Goal: Task Accomplishment & Management: Complete application form

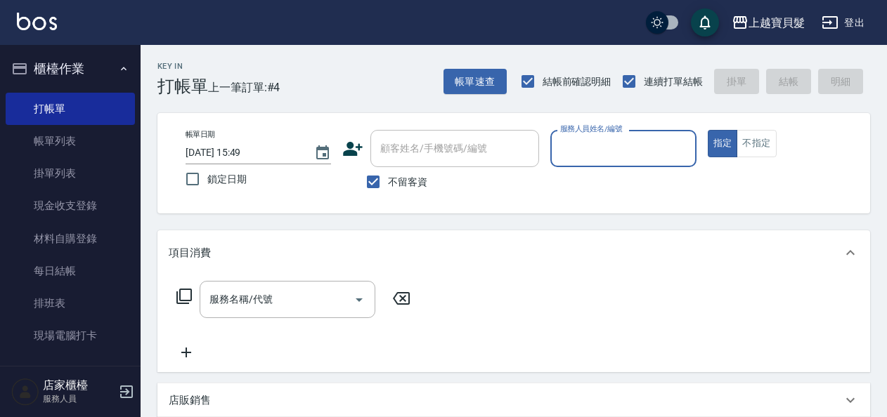
click at [595, 151] on input "服務人員姓名/編號" at bounding box center [622, 148] width 133 height 25
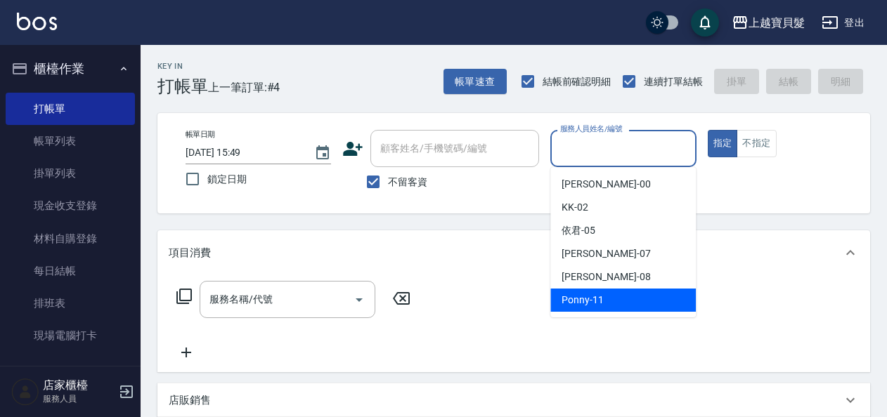
click at [585, 301] on span "Ponny -11" at bounding box center [582, 300] width 42 height 15
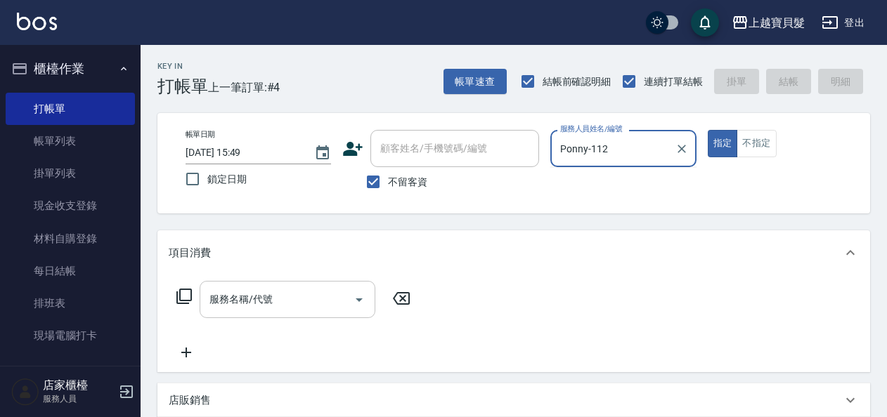
type input "Ponny-11"
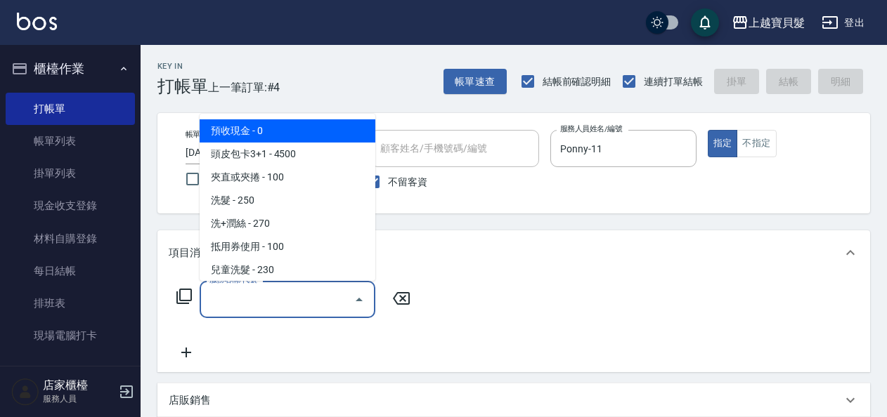
click at [216, 301] on input "服務名稱/代號" at bounding box center [277, 299] width 142 height 25
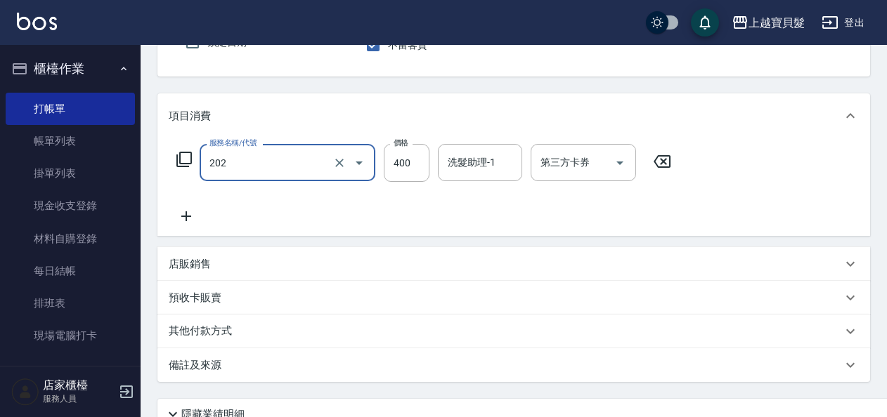
scroll to position [141, 0]
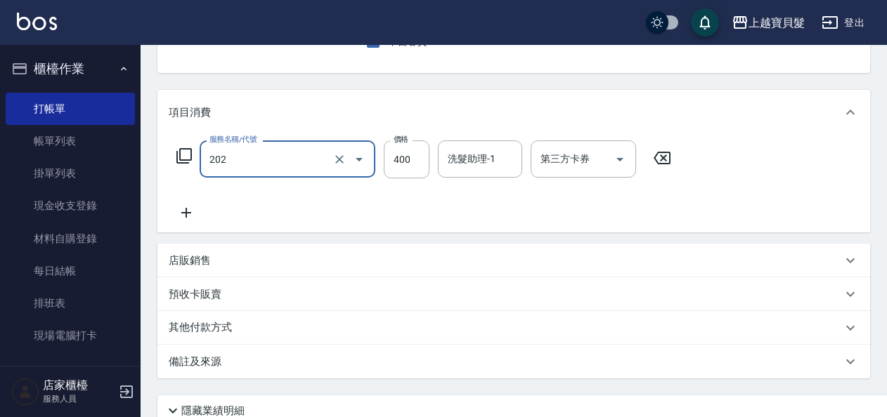
type input "剪髮(202)"
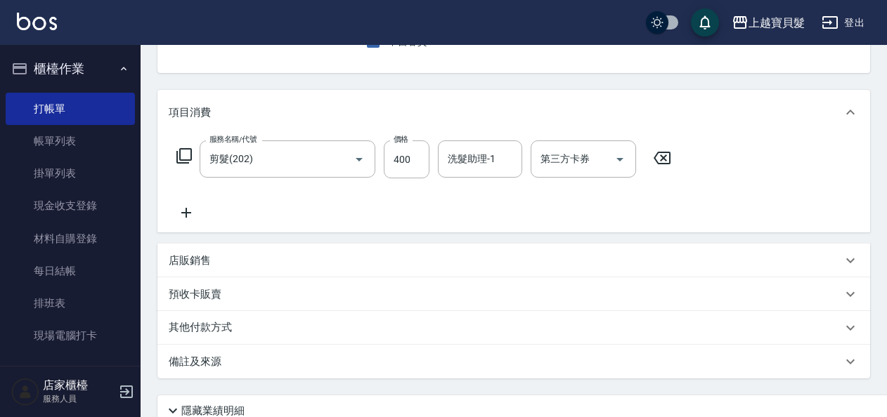
click at [185, 213] on icon at bounding box center [186, 213] width 10 height 10
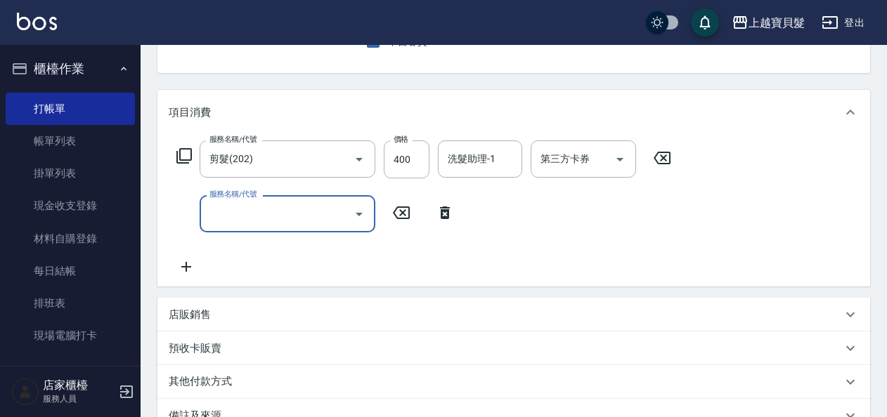
click at [223, 218] on input "服務名稱/代號" at bounding box center [277, 214] width 142 height 25
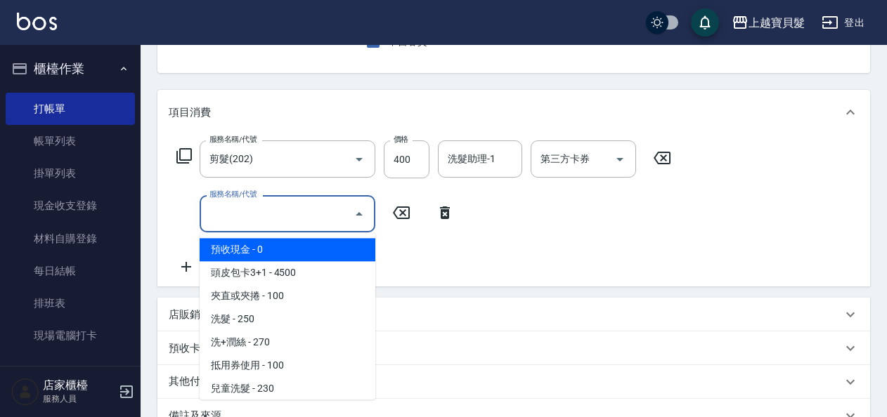
type input "0"
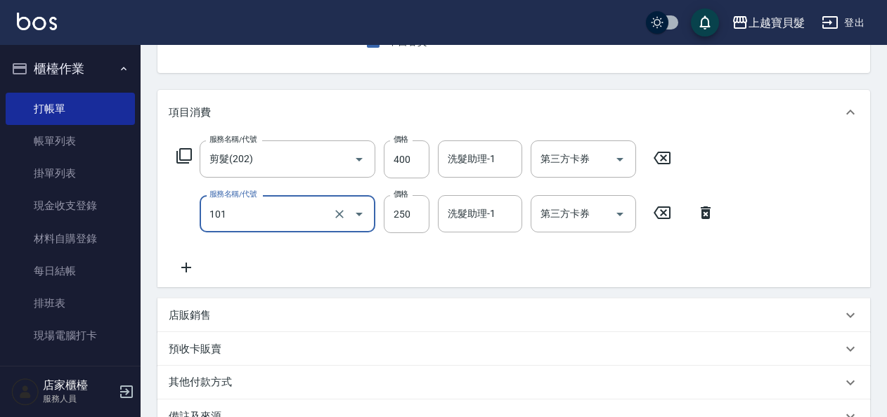
type input "洗髮(101)"
click at [454, 259] on div "服務名稱/代號 剪髮(202) 服務名稱/代號 價格 400 價格 洗髮助理-1 洗髮助理-1 第三方卡券 第三方卡券 服務名稱/代號 洗髮(101) 服務名…" at bounding box center [446, 209] width 554 height 136
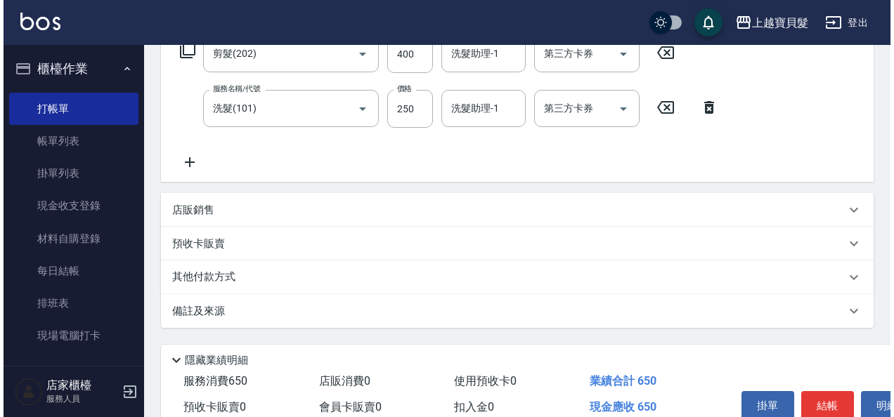
scroll to position [314, 0]
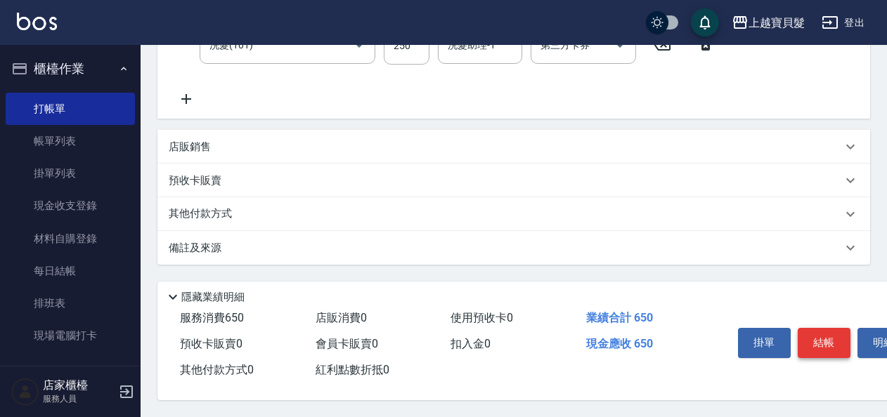
click at [816, 334] on button "結帳" at bounding box center [823, 343] width 53 height 30
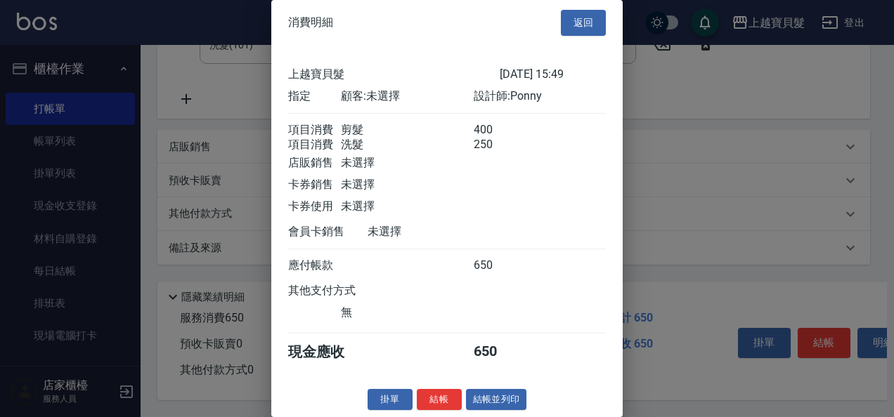
scroll to position [20, 0]
click at [494, 396] on button "結帳並列印" at bounding box center [496, 400] width 61 height 22
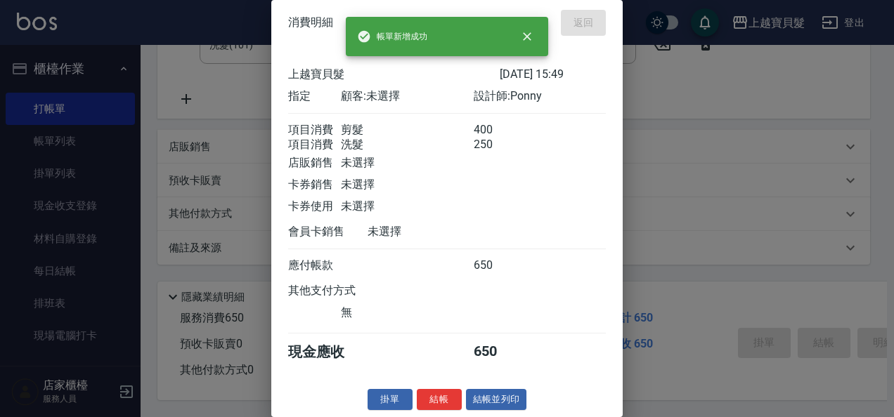
type input "2025/09/23 16:58"
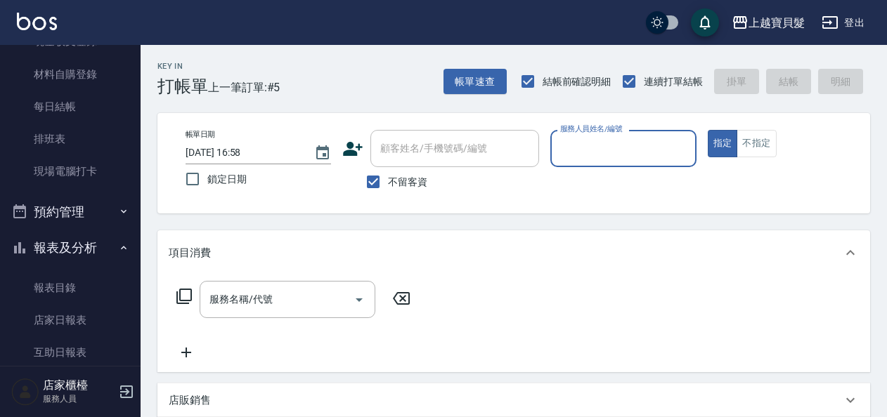
scroll to position [424, 0]
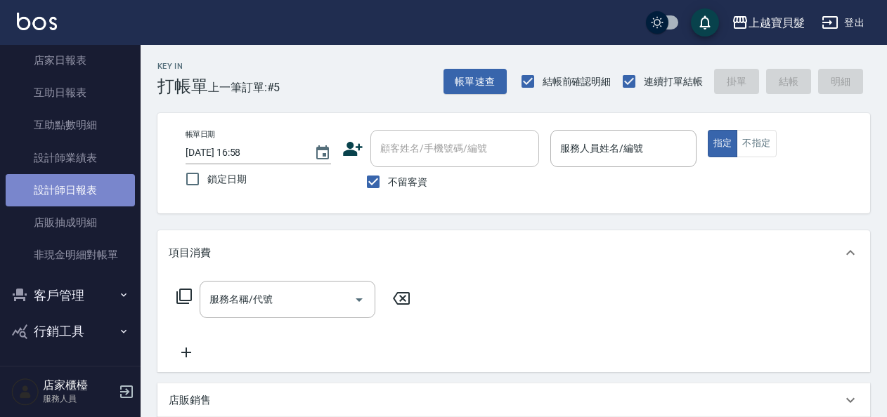
click at [72, 193] on link "設計師日報表" at bounding box center [70, 190] width 129 height 32
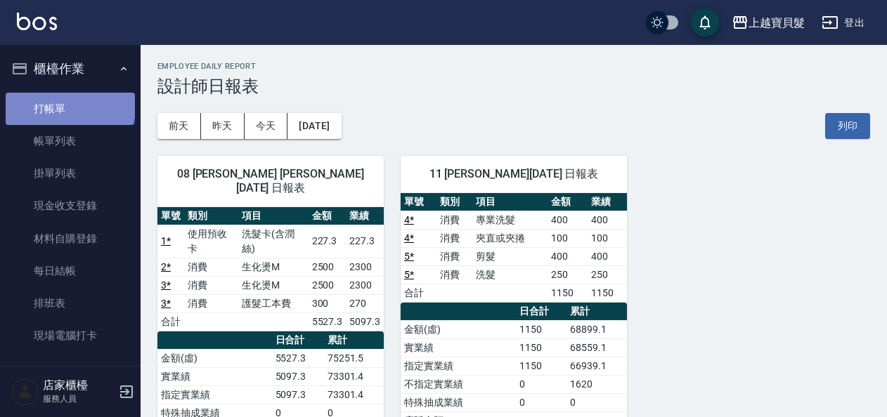
click at [69, 103] on link "打帳單" at bounding box center [70, 109] width 129 height 32
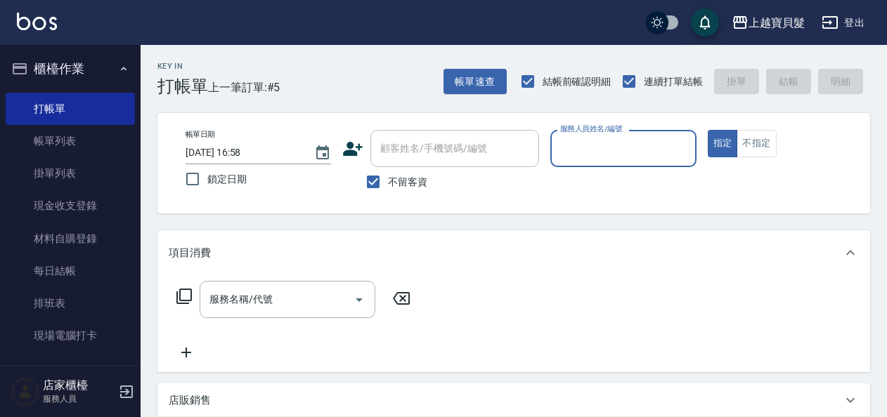
click at [617, 135] on div "服務人員姓名/編號" at bounding box center [622, 148] width 145 height 37
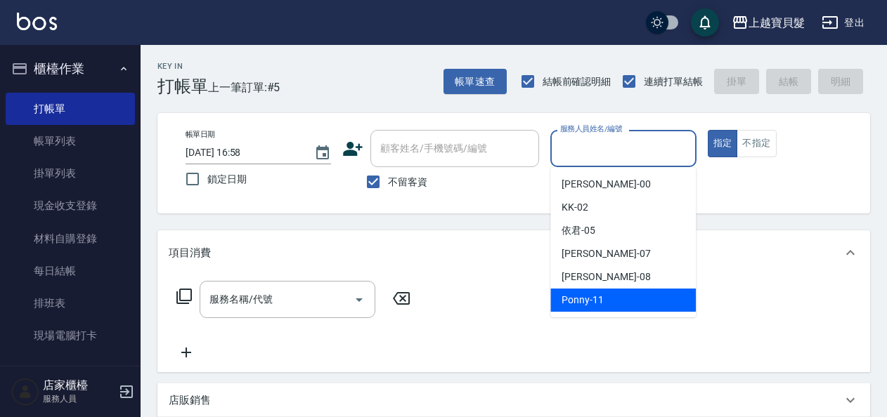
click at [617, 303] on div "Ponny -11" at bounding box center [622, 300] width 145 height 23
type input "Ponny-11"
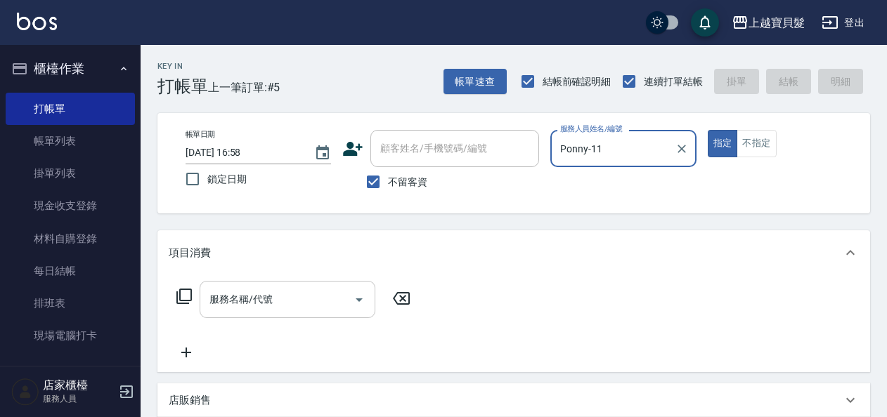
click at [279, 315] on div "服務名稱/代號" at bounding box center [288, 299] width 176 height 37
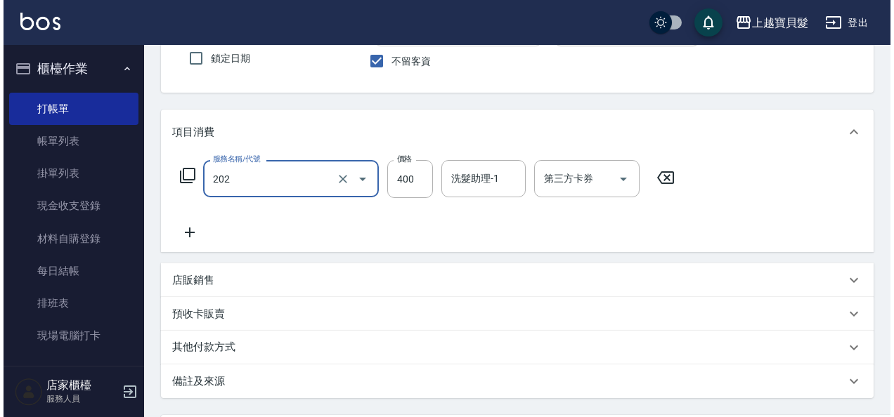
scroll to position [259, 0]
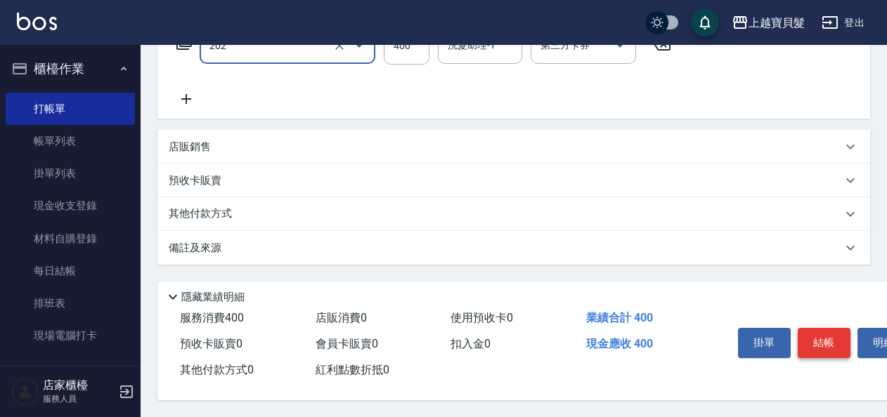
type input "剪髮(202)"
click at [821, 332] on button "結帳" at bounding box center [823, 343] width 53 height 30
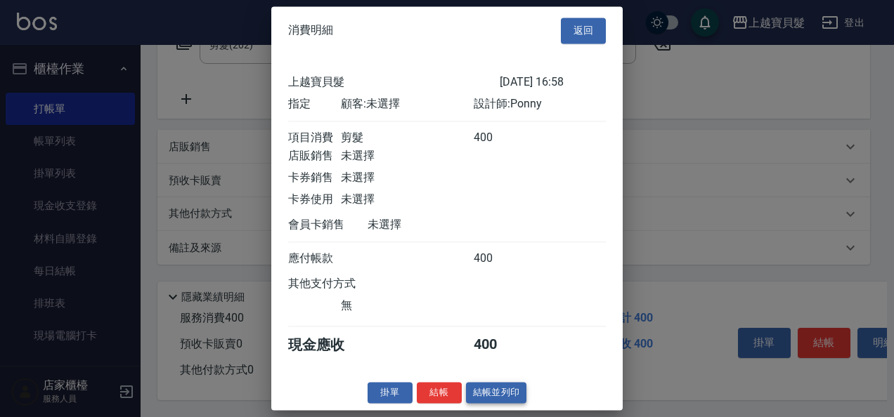
click at [474, 403] on button "結帳並列印" at bounding box center [496, 393] width 61 height 22
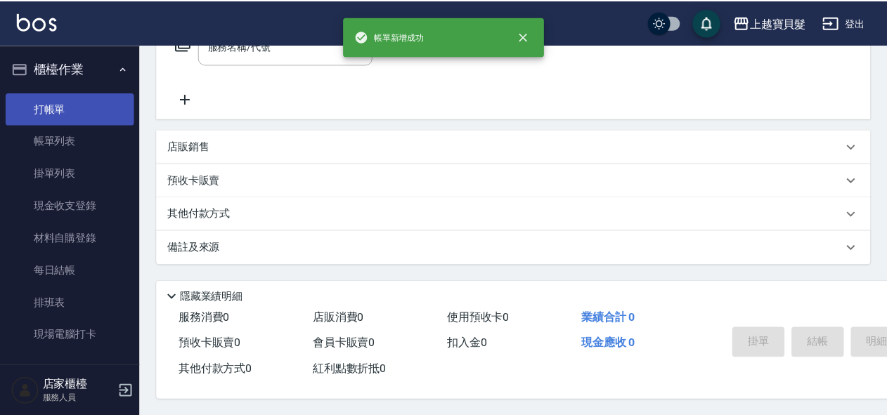
scroll to position [0, 0]
